Goal: Task Accomplishment & Management: Use online tool/utility

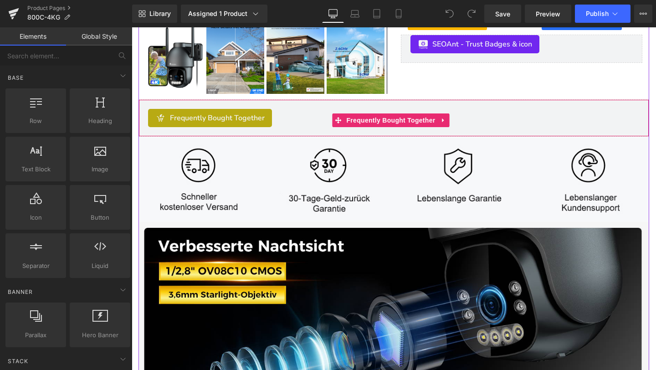
scroll to position [407, 0]
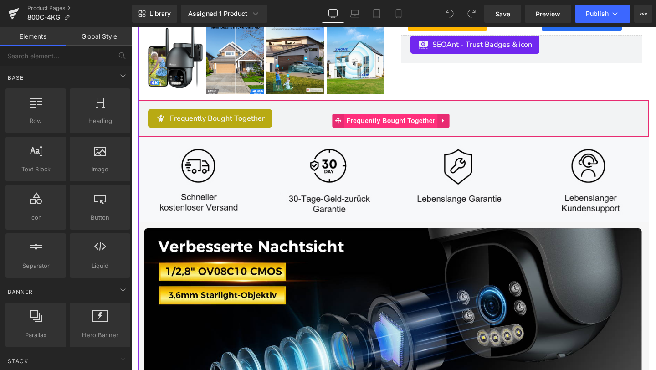
click at [354, 114] on span "Frequently Bought Together" at bounding box center [390, 121] width 93 height 14
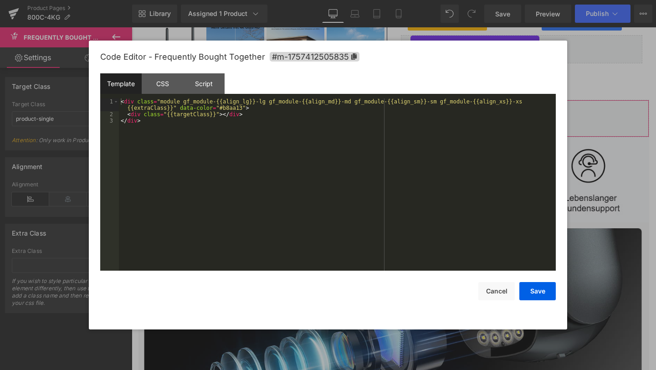
click at [352, 0] on div "Frequently Bought Together You are previewing how the will restyle your page. Y…" at bounding box center [328, 0] width 656 height 0
click at [609, 64] on div at bounding box center [328, 185] width 656 height 370
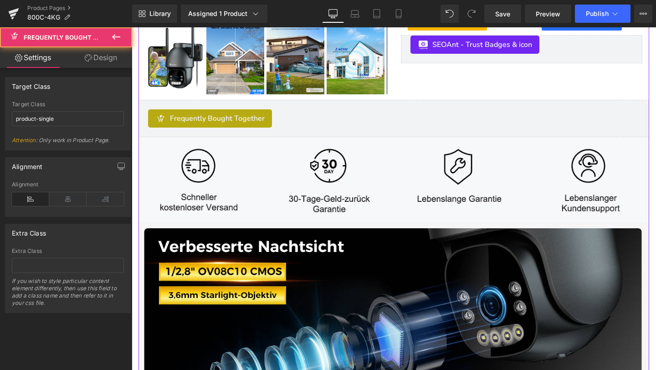
click at [283, 120] on div "Frequently Bought Together" at bounding box center [394, 118] width 492 height 18
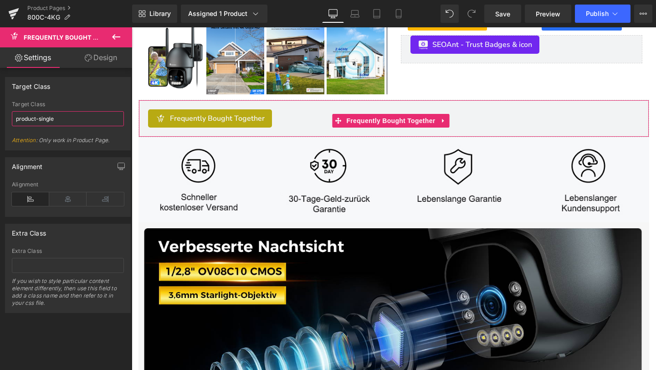
drag, startPoint x: 89, startPoint y: 123, endPoint x: 14, endPoint y: 121, distance: 75.7
click at [14, 121] on input "product-single" at bounding box center [68, 118] width 112 height 15
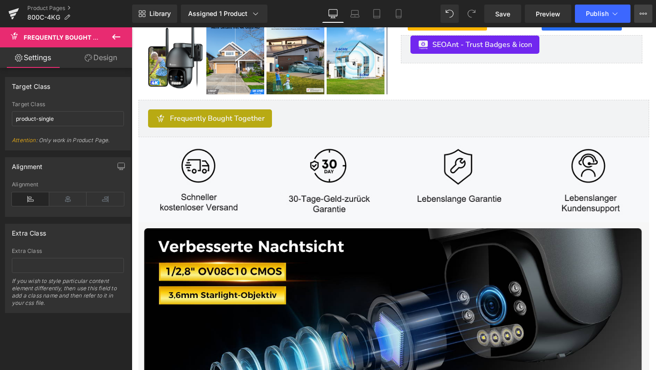
click at [640, 16] on icon at bounding box center [643, 13] width 7 height 7
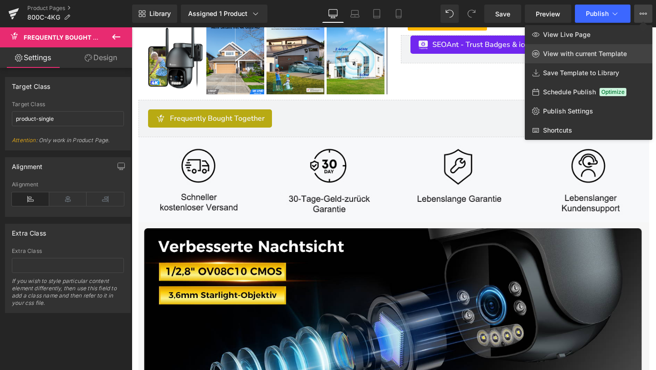
click at [564, 57] on span "View with current Template" at bounding box center [585, 54] width 84 height 8
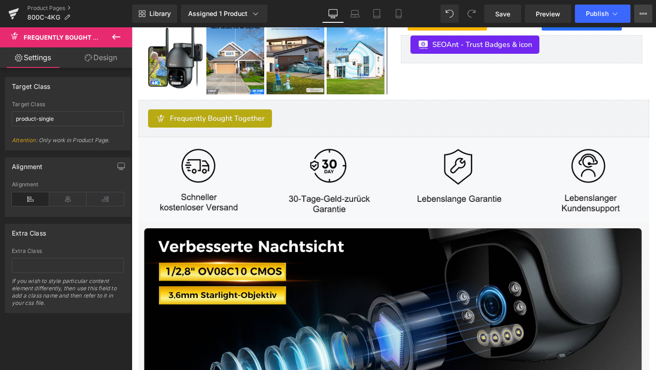
click at [648, 13] on button "View Live Page View with current Template Save Template to Library Schedule Pub…" at bounding box center [643, 14] width 18 height 18
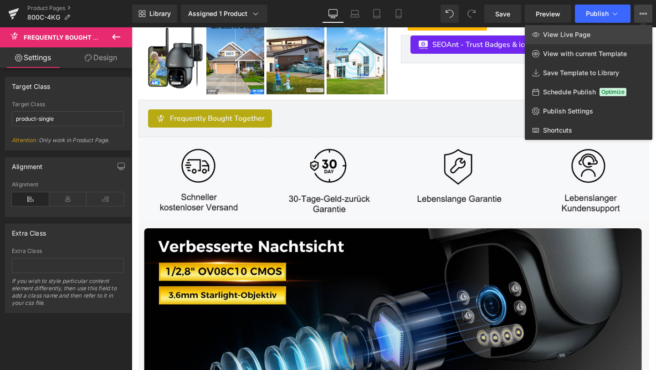
click at [544, 34] on span "View Live Page" at bounding box center [566, 35] width 47 height 8
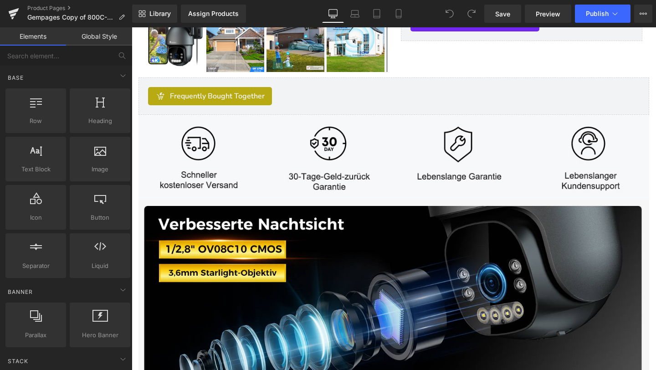
scroll to position [436, 0]
